Goal: Task Accomplishment & Management: Manage account settings

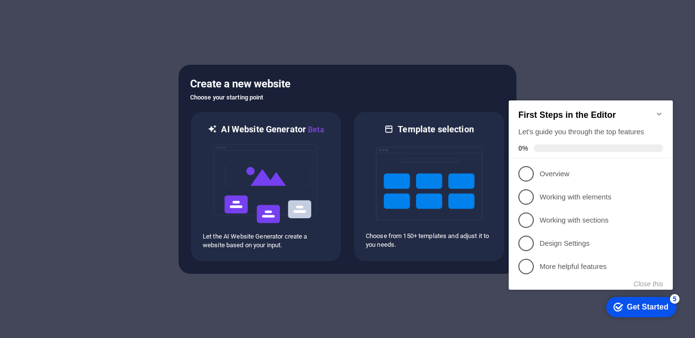
click at [662, 110] on icon "Minimize checklist" at bounding box center [659, 114] width 8 height 8
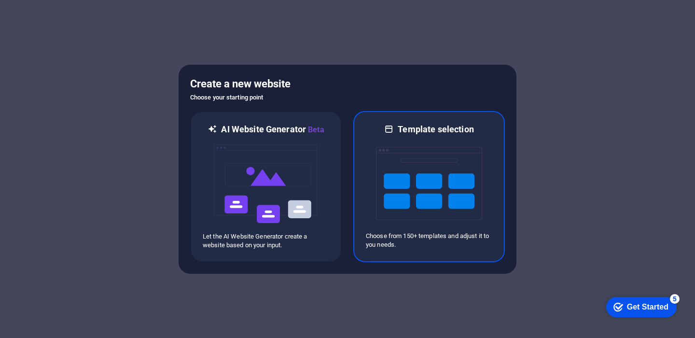
click at [381, 187] on img at bounding box center [429, 183] width 106 height 97
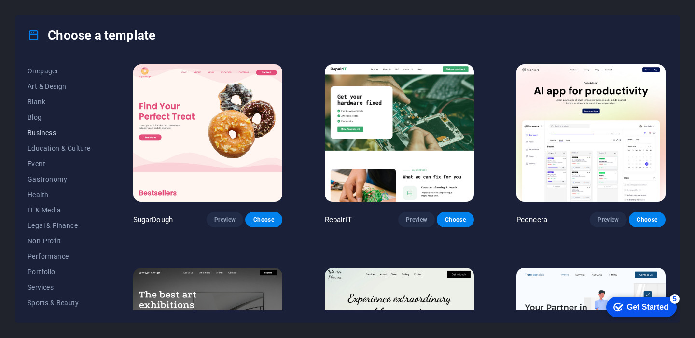
scroll to position [93, 0]
click at [53, 206] on span "IT & Media" at bounding box center [59, 209] width 63 height 8
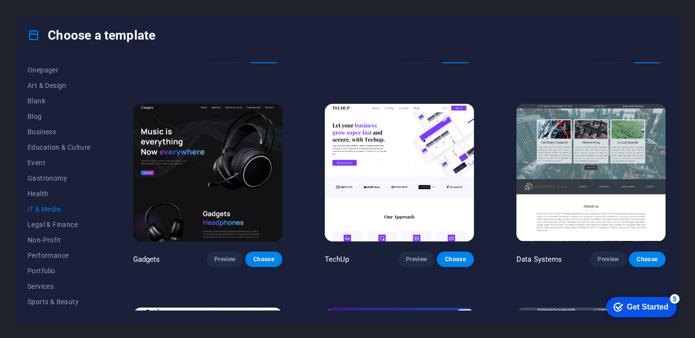
scroll to position [0, 0]
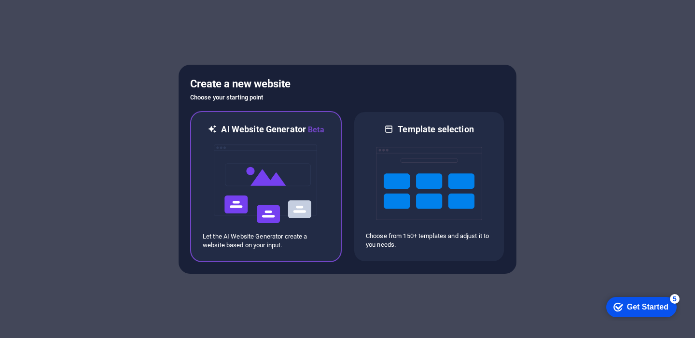
click at [287, 176] on img at bounding box center [266, 184] width 106 height 97
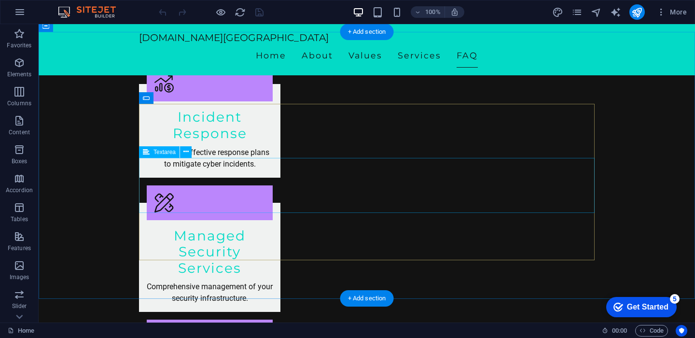
scroll to position [1580, 0]
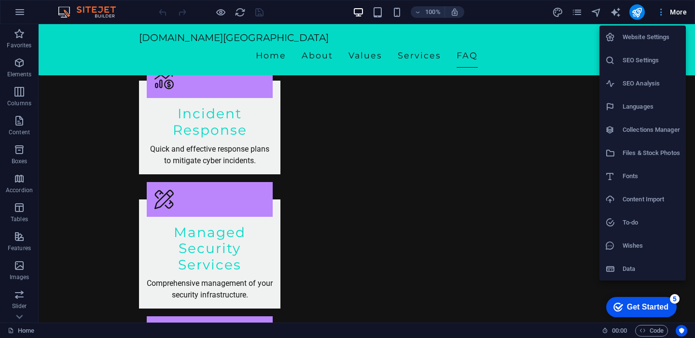
click at [685, 17] on div at bounding box center [347, 169] width 695 height 338
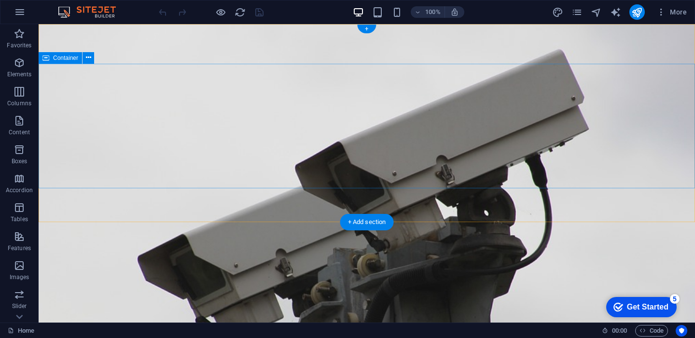
scroll to position [41, 0]
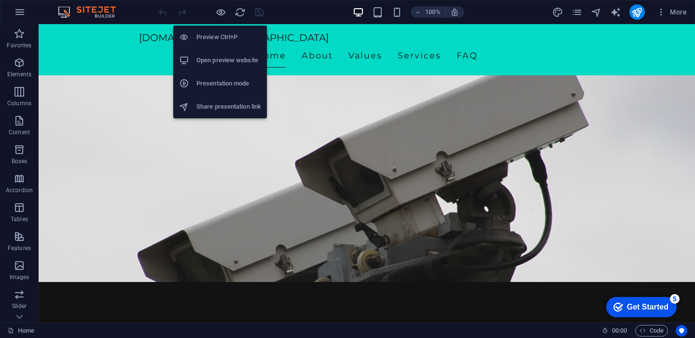
click at [221, 38] on h6 "Preview Ctrl+P" at bounding box center [228, 37] width 65 height 12
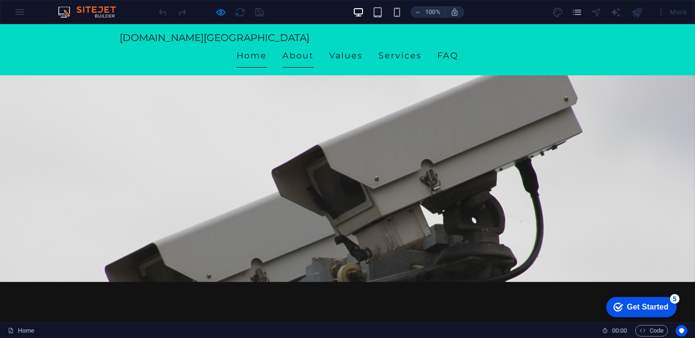
click at [314, 47] on link "About" at bounding box center [297, 55] width 31 height 24
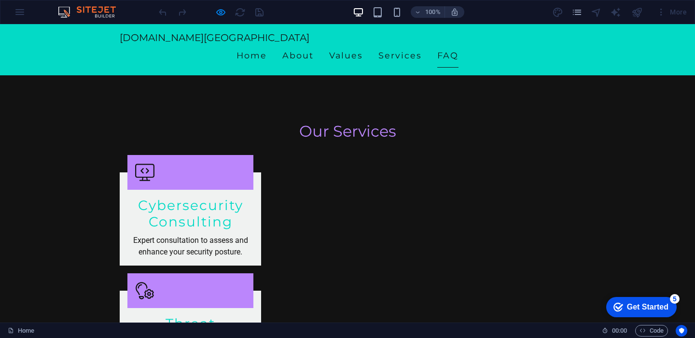
scroll to position [1166, 0]
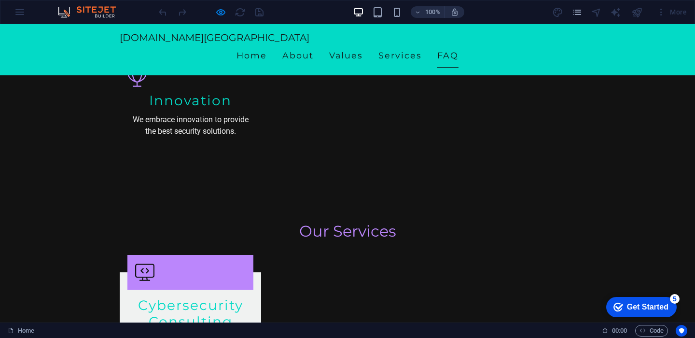
scroll to position [1083, 0]
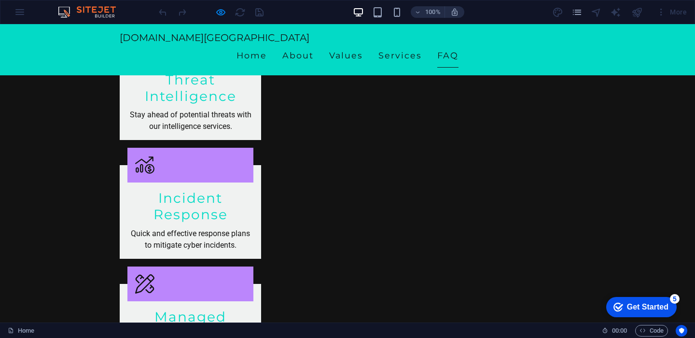
scroll to position [1427, 0]
checkbox input "true"
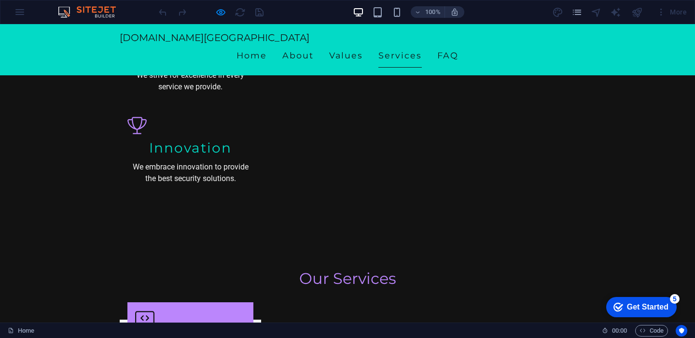
scroll to position [577, 0]
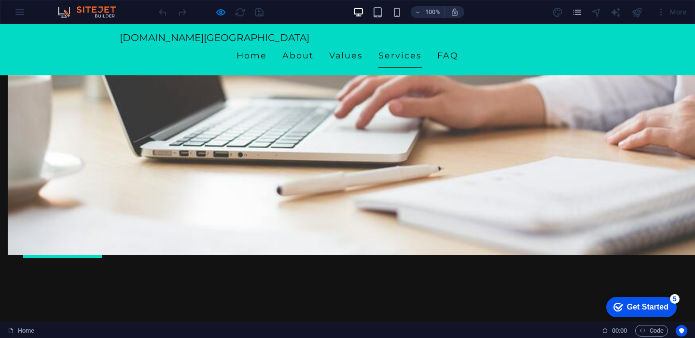
click at [622, 306] on div "checkmark Get Started 5" at bounding box center [640, 307] width 55 height 10
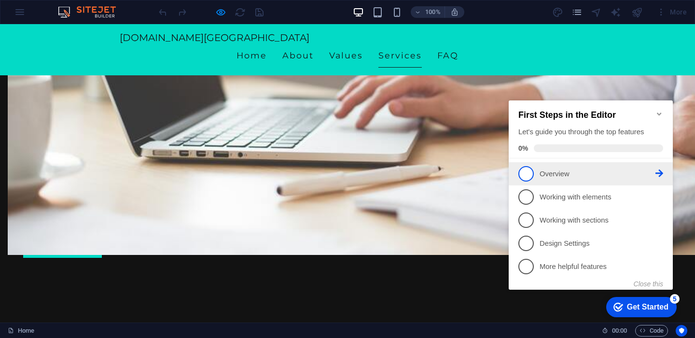
click at [550, 180] on link "1 Overview - incomplete" at bounding box center [590, 173] width 145 height 15
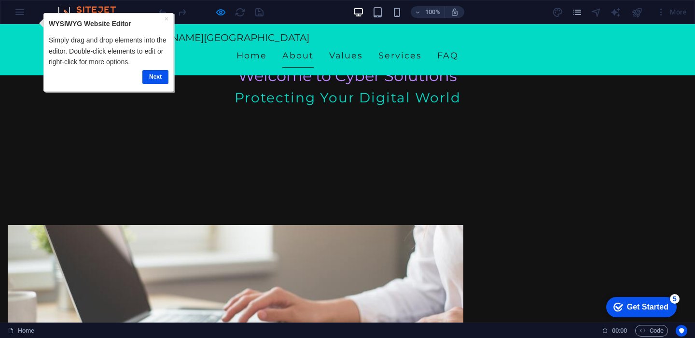
scroll to position [167, 0]
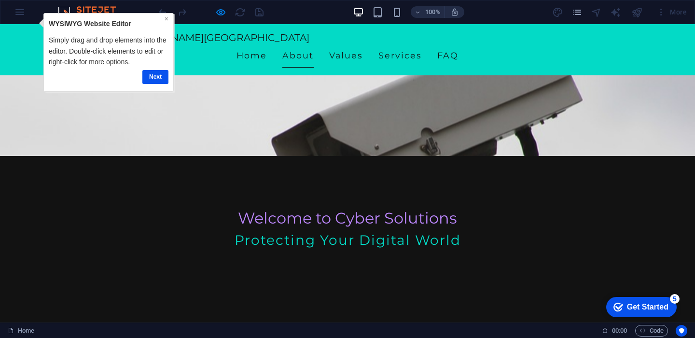
click at [166, 19] on link "×" at bounding box center [167, 19] width 4 height 8
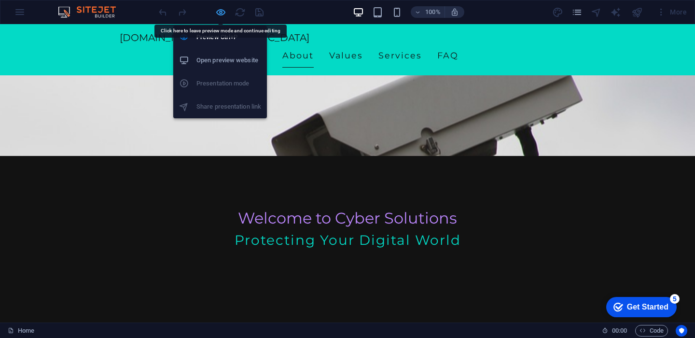
click at [223, 9] on icon "button" at bounding box center [220, 12] width 11 height 11
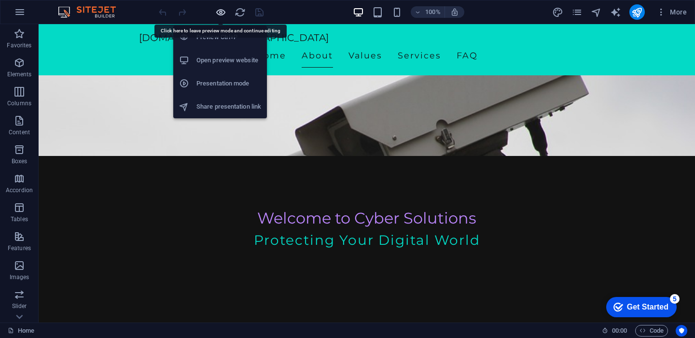
click at [219, 12] on icon "button" at bounding box center [220, 12] width 11 height 11
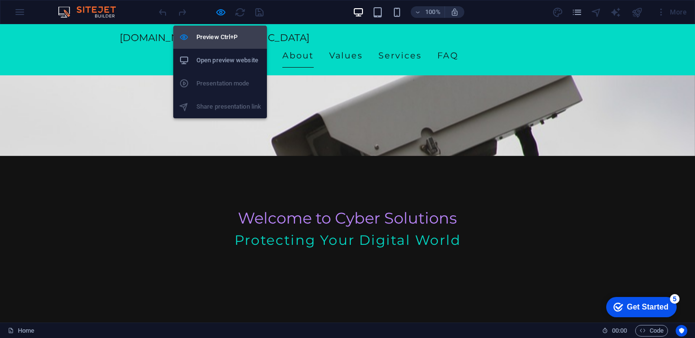
click at [221, 37] on h6 "Preview Ctrl+P" at bounding box center [228, 37] width 65 height 12
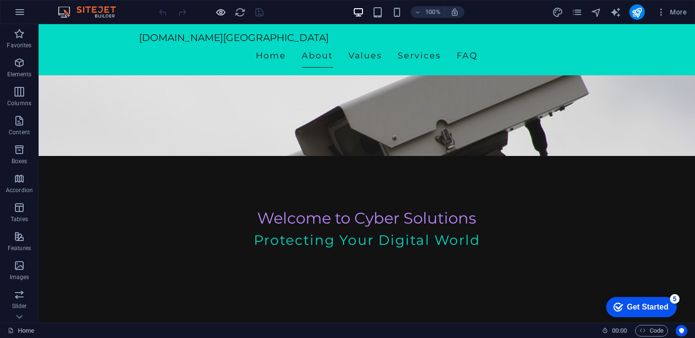
click at [219, 15] on icon "button" at bounding box center [220, 12] width 11 height 11
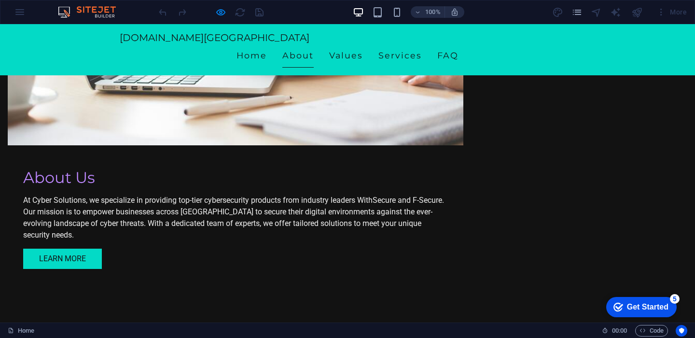
scroll to position [0, 0]
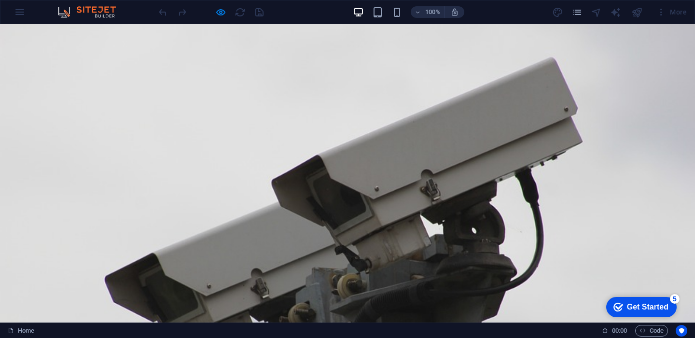
click at [219, 12] on icon "button" at bounding box center [220, 12] width 11 height 11
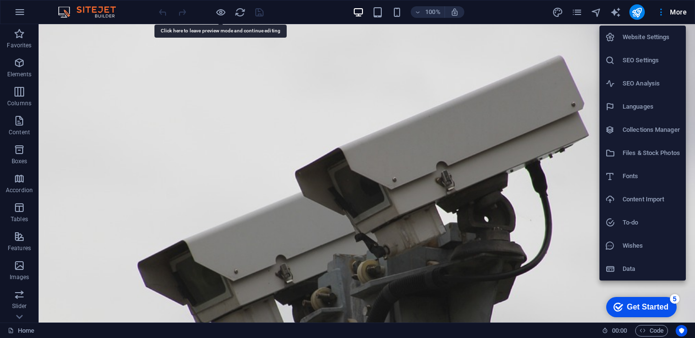
click at [660, 10] on div at bounding box center [347, 169] width 695 height 338
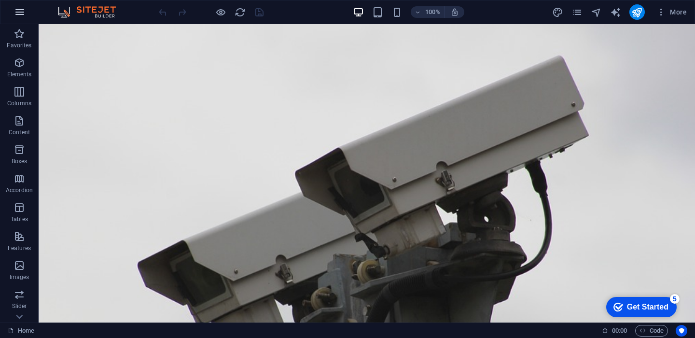
click at [0, 0] on button "button" at bounding box center [0, 0] width 0 height 0
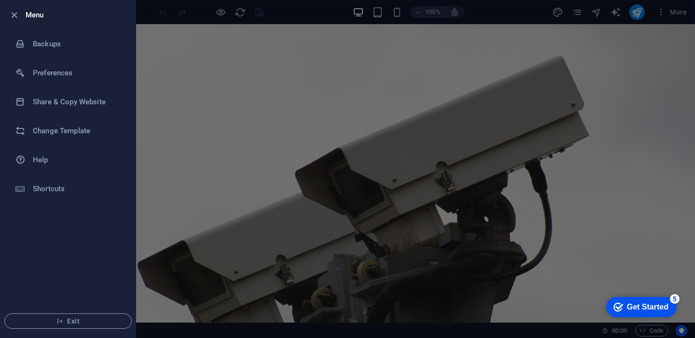
click at [26, 14] on h6 "Menu" at bounding box center [77, 15] width 102 height 12
click at [83, 319] on span "Exit" at bounding box center [68, 321] width 111 height 8
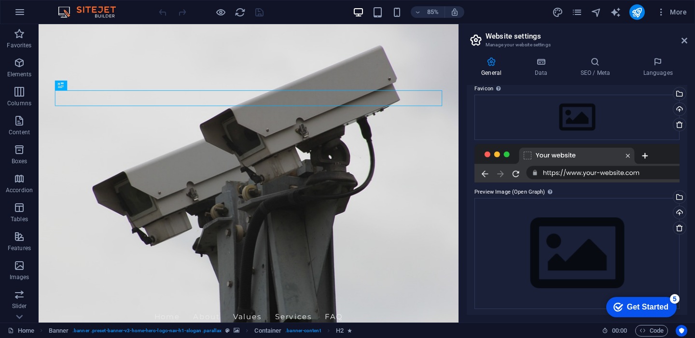
scroll to position [99, 0]
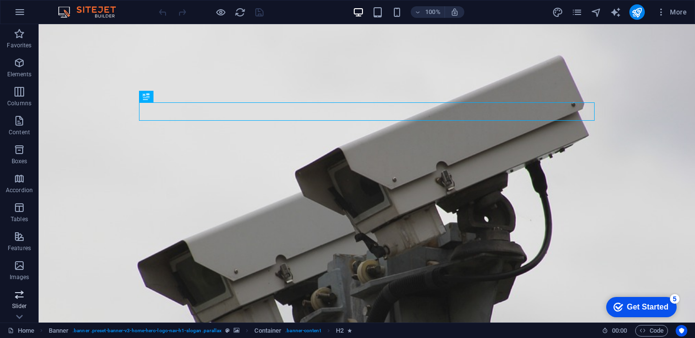
scroll to position [136, 0]
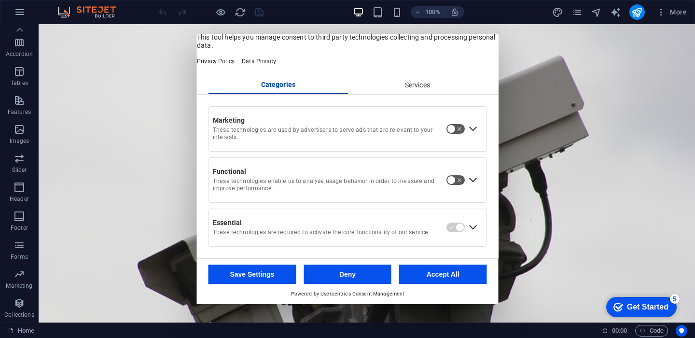
scroll to position [0, 0]
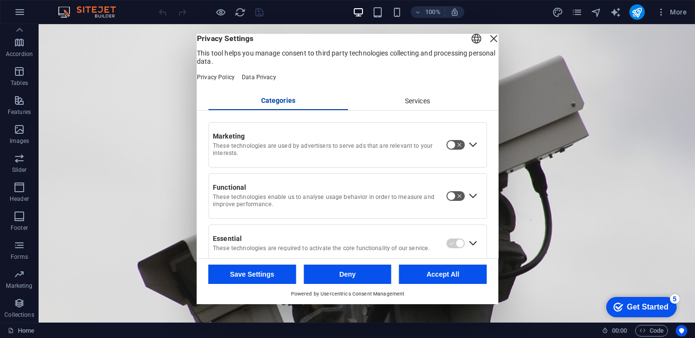
click at [487, 45] on div "Close Layer" at bounding box center [494, 39] width 14 height 14
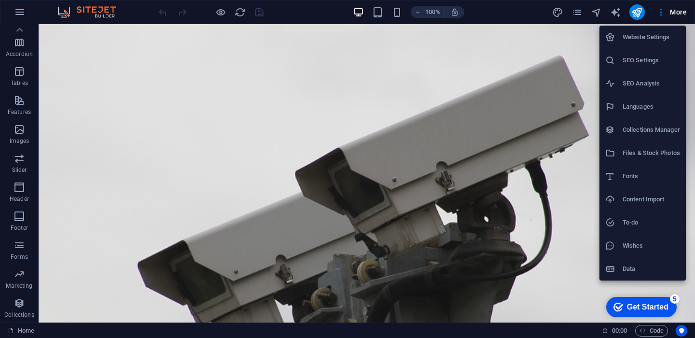
click at [663, 41] on h6 "Website Settings" at bounding box center [651, 37] width 57 height 12
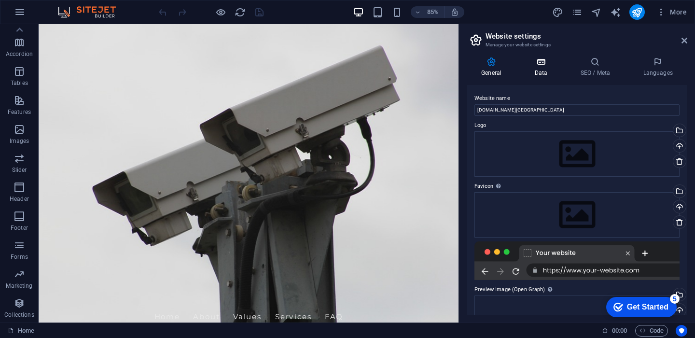
click at [548, 67] on h4 "Data" at bounding box center [543, 67] width 46 height 20
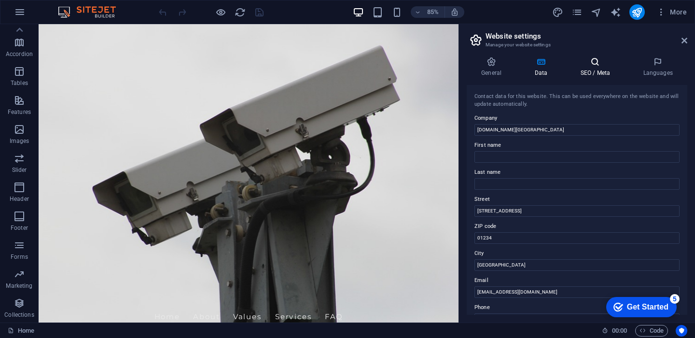
click at [579, 65] on icon at bounding box center [595, 62] width 59 height 10
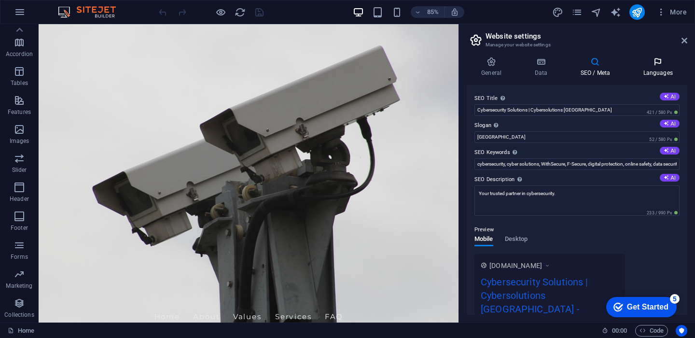
click at [658, 62] on icon at bounding box center [657, 62] width 59 height 10
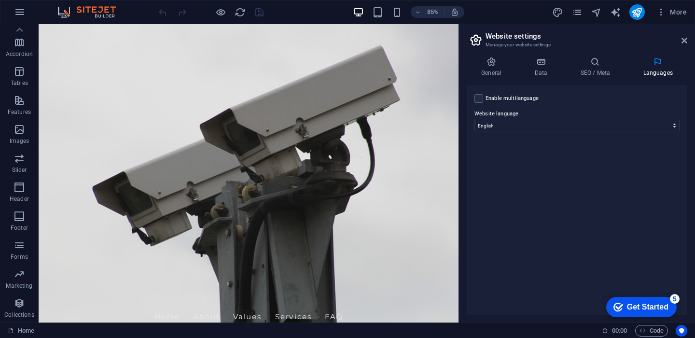
click at [680, 38] on h2 "Website settings" at bounding box center [587, 36] width 202 height 9
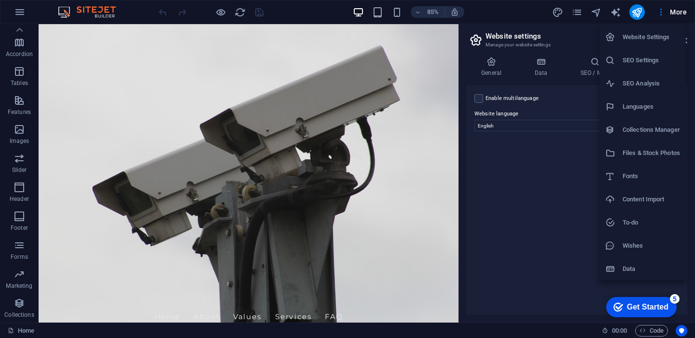
click at [633, 264] on h6 "Data" at bounding box center [651, 269] width 57 height 12
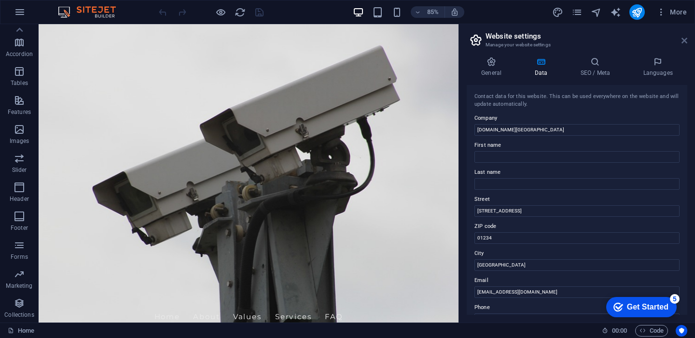
click at [682, 37] on icon at bounding box center [684, 41] width 6 height 8
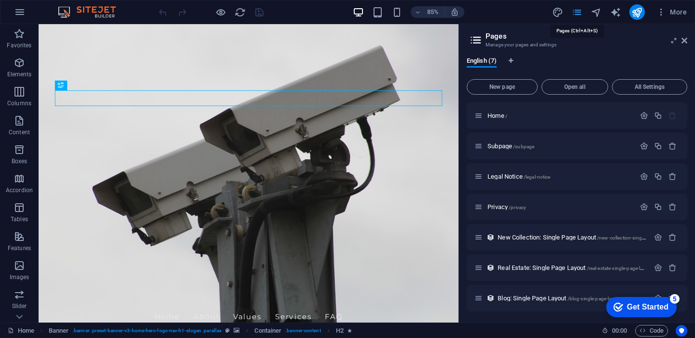
click at [20, 16] on icon "button" at bounding box center [20, 12] width 12 height 12
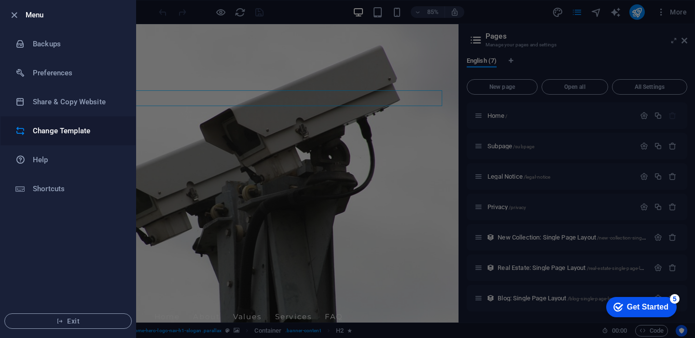
click at [73, 128] on h6 "Change Template" at bounding box center [77, 131] width 89 height 12
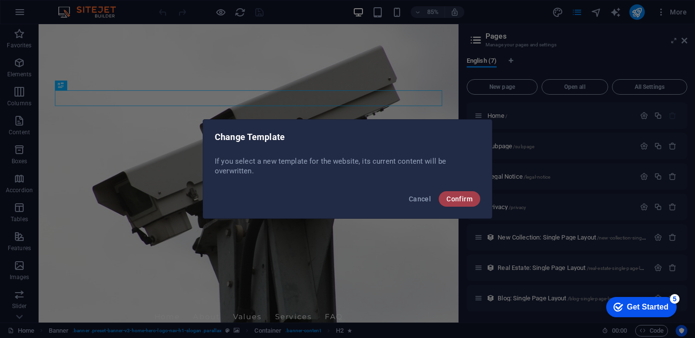
click at [452, 193] on button "Confirm" at bounding box center [460, 198] width 42 height 15
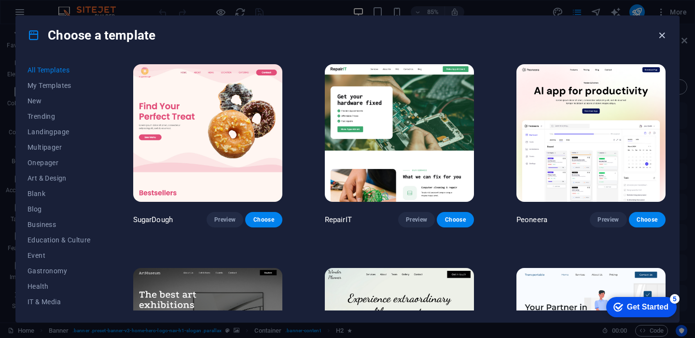
click at [661, 39] on icon "button" at bounding box center [661, 35] width 11 height 11
